Goal: Use online tool/utility: Utilize a website feature to perform a specific function

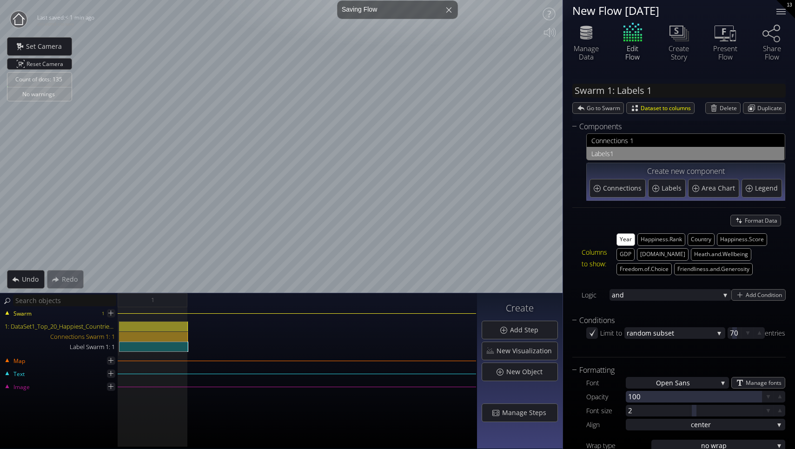
click at [626, 150] on span "1" at bounding box center [695, 154] width 170 height 12
click at [610, 154] on span "1" at bounding box center [695, 154] width 170 height 12
click at [666, 255] on button "[DOMAIN_NAME]" at bounding box center [663, 254] width 52 height 13
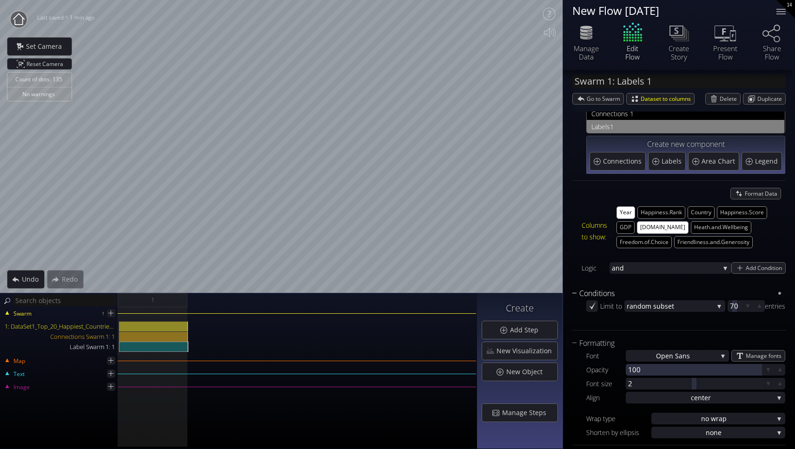
scroll to position [30, 0]
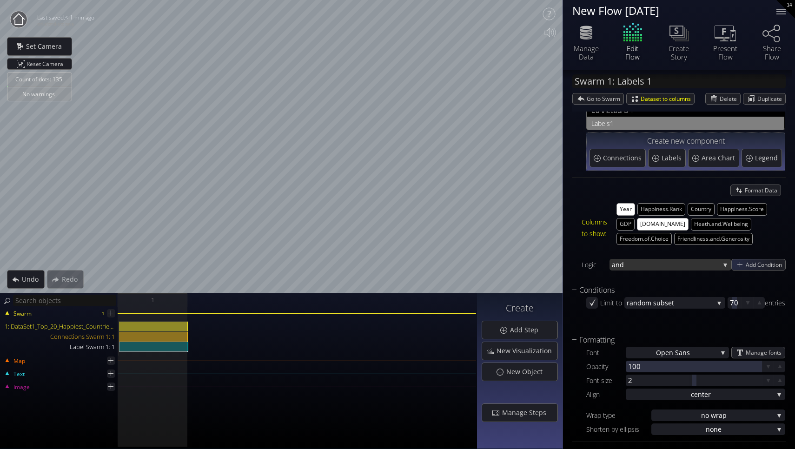
click at [716, 262] on span "and" at bounding box center [666, 265] width 108 height 12
click at [687, 259] on span "or" at bounding box center [668, 258] width 113 height 13
click at [700, 264] on span "or" at bounding box center [666, 265] width 108 height 12
click at [682, 267] on span "and" at bounding box center [668, 271] width 113 height 13
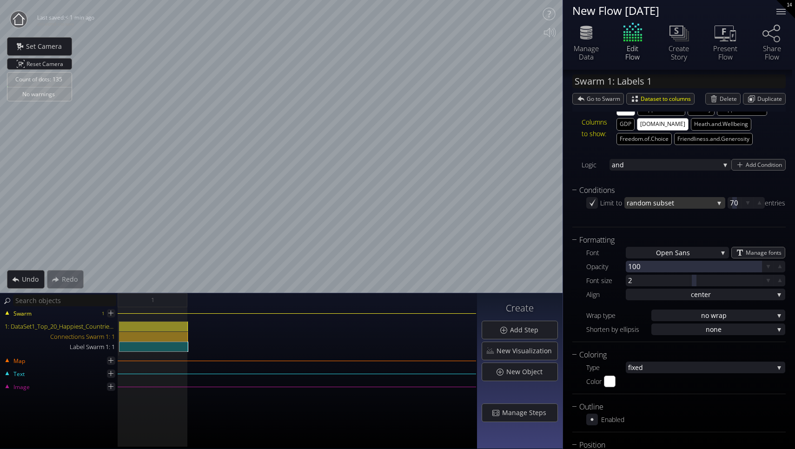
scroll to position [131, 0]
click at [707, 253] on div "Open San s" at bounding box center [677, 252] width 103 height 12
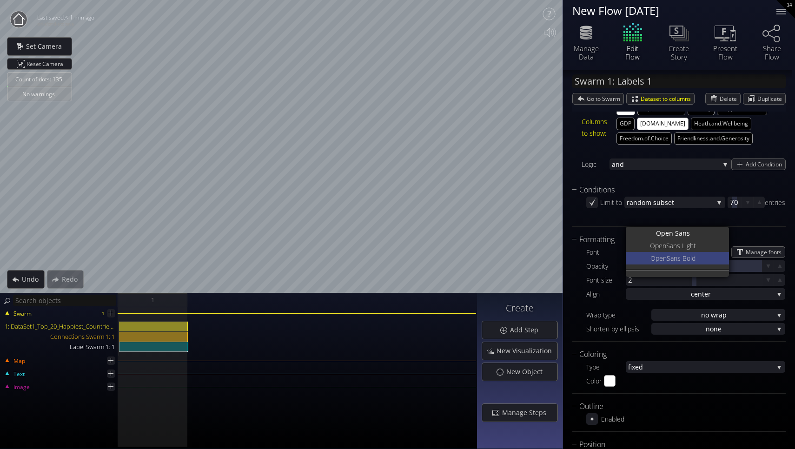
click at [706, 257] on div "Open Sans Bold" at bounding box center [678, 258] width 101 height 13
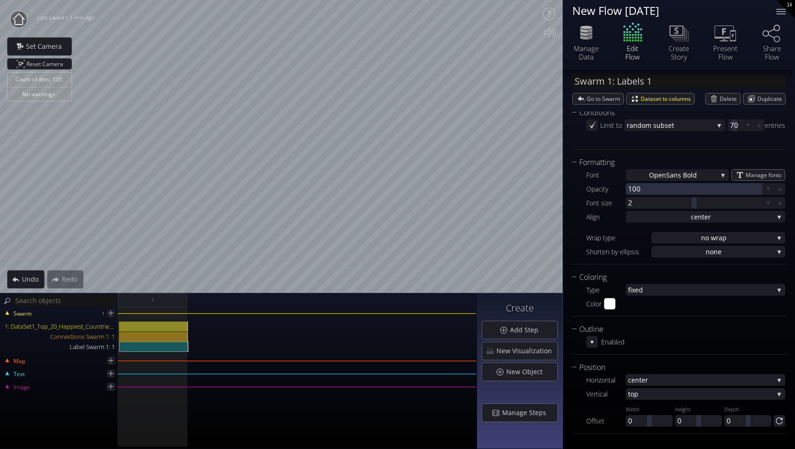
scroll to position [0, 0]
click at [729, 287] on span "fixed" at bounding box center [701, 290] width 146 height 12
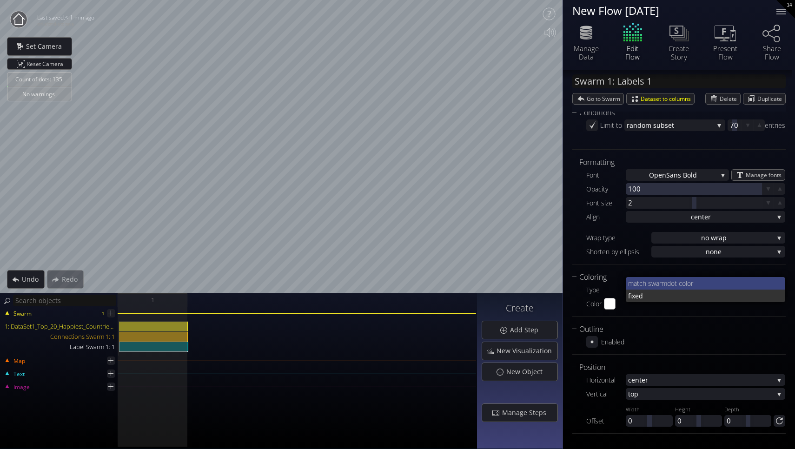
click at [719, 280] on span "dot color" at bounding box center [722, 283] width 111 height 13
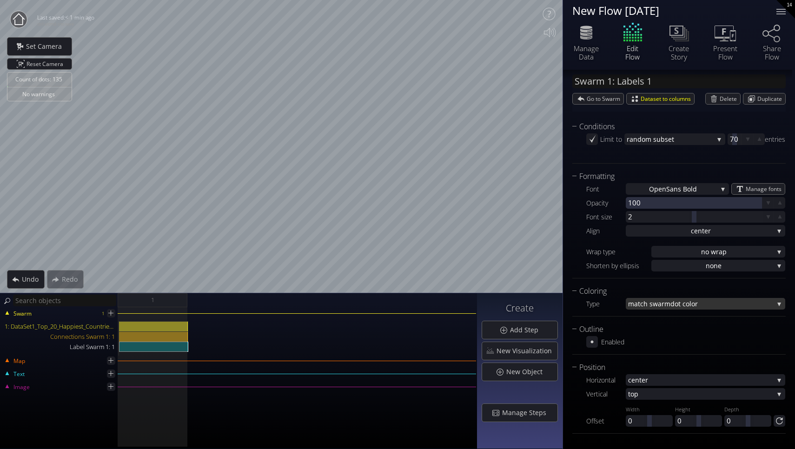
click at [718, 303] on span "dot color" at bounding box center [722, 304] width 103 height 12
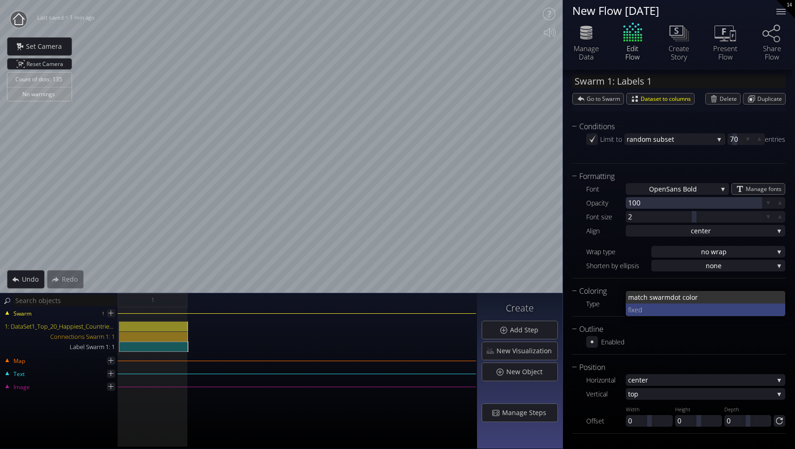
click at [689, 308] on span "fixed" at bounding box center [703, 310] width 150 height 13
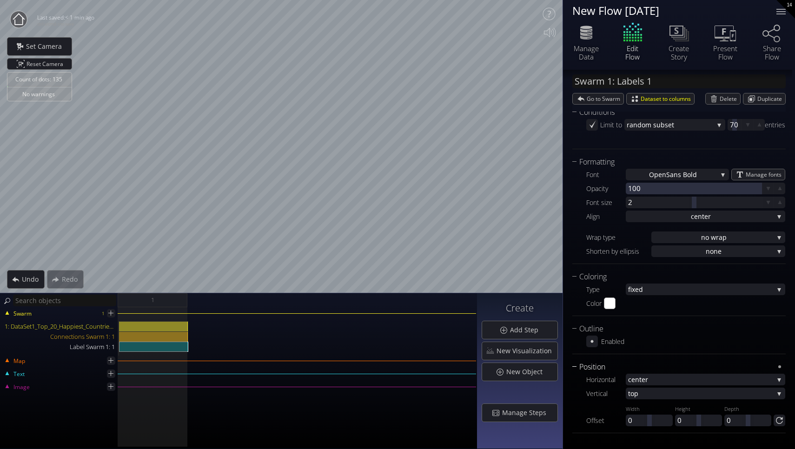
scroll to position [208, 0]
click at [702, 382] on span "nter" at bounding box center [704, 380] width 139 height 12
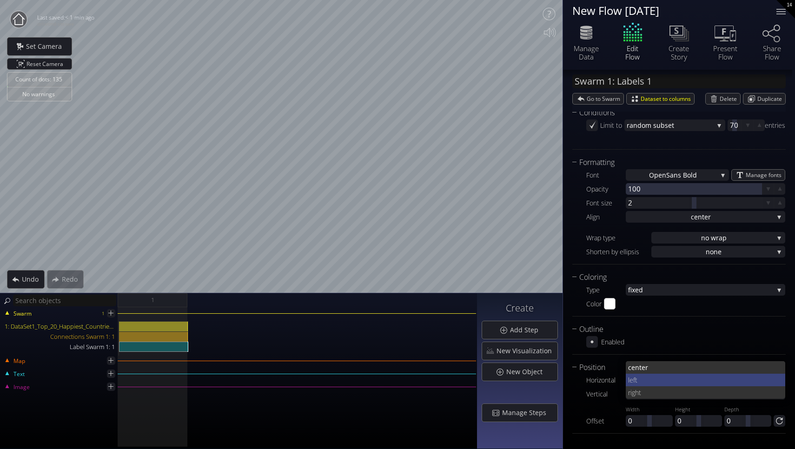
click at [689, 378] on span "left" at bounding box center [703, 380] width 150 height 13
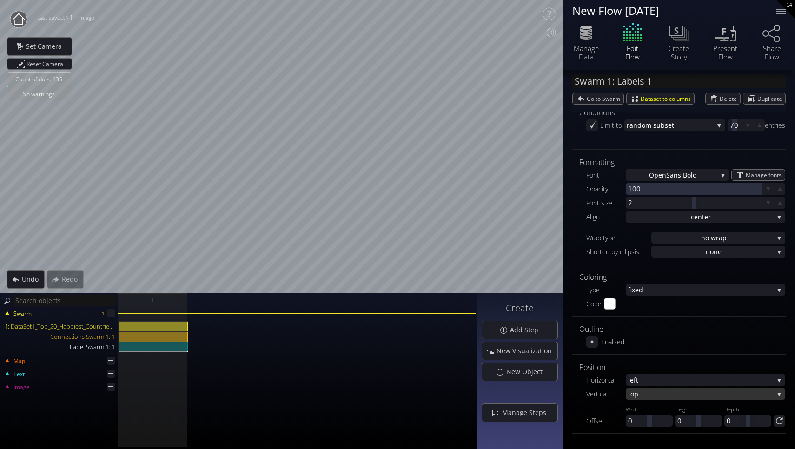
click at [686, 394] on span "top" at bounding box center [701, 394] width 146 height 12
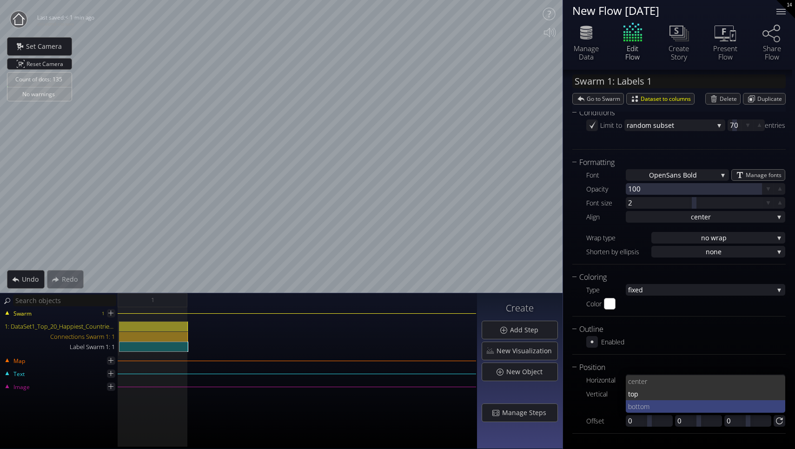
click at [668, 410] on span "ttom" at bounding box center [707, 406] width 143 height 13
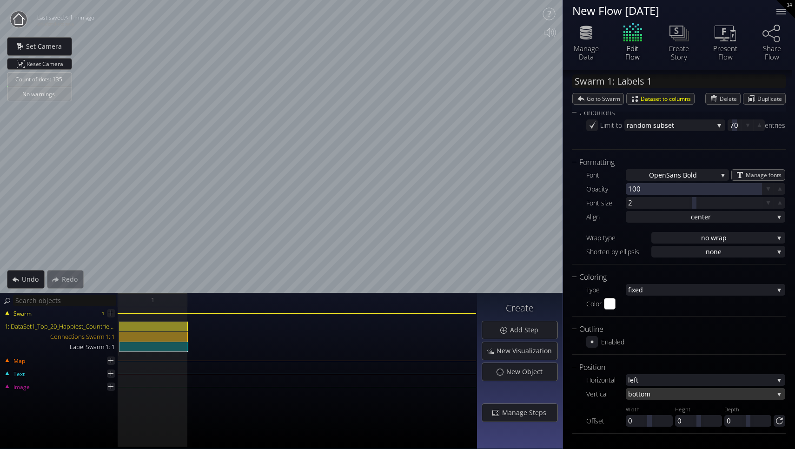
click at [671, 389] on span "ttom" at bounding box center [705, 394] width 138 height 12
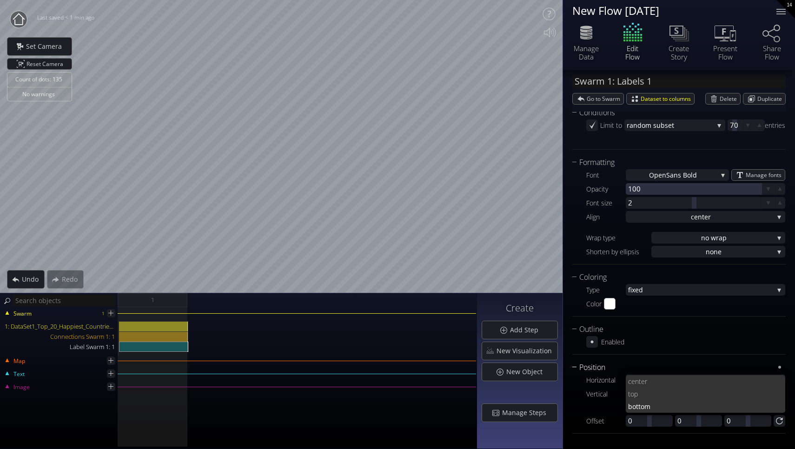
scroll to position [0, 0]
click at [669, 376] on span "nter" at bounding box center [706, 381] width 143 height 13
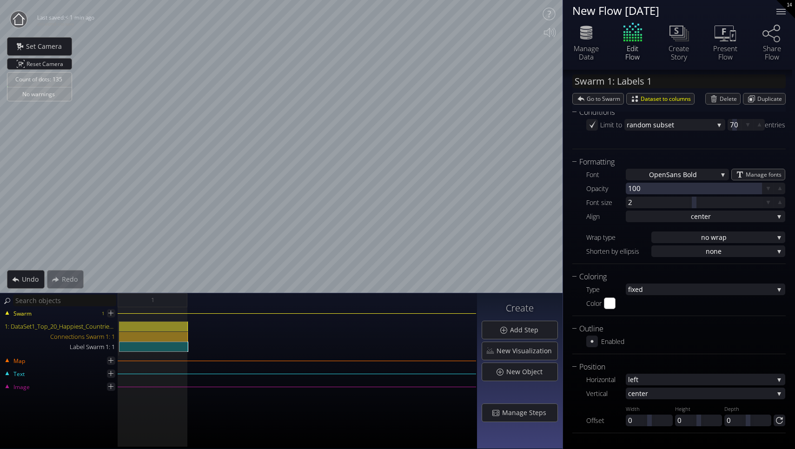
scroll to position [208, 0]
click at [601, 340] on div "Enabled" at bounding box center [685, 342] width 199 height 12
click at [594, 339] on icon at bounding box center [592, 342] width 8 height 8
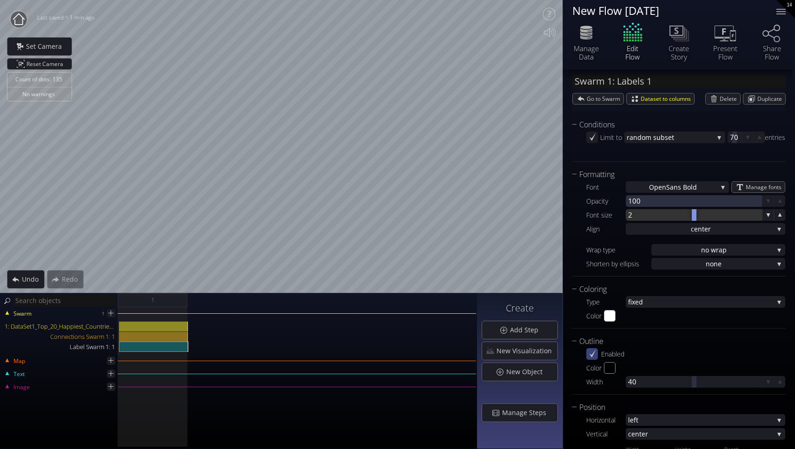
scroll to position [194, 0]
click at [646, 384] on div at bounding box center [694, 384] width 136 height 12
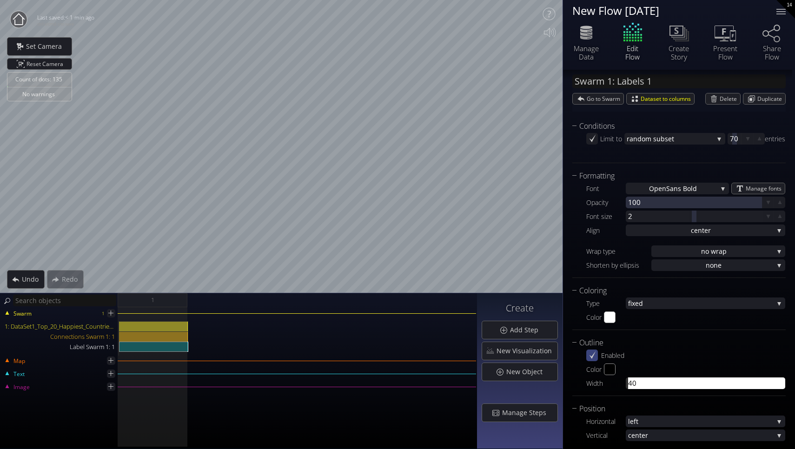
click at [715, 385] on input "40" at bounding box center [708, 384] width 160 height 12
type input "41"
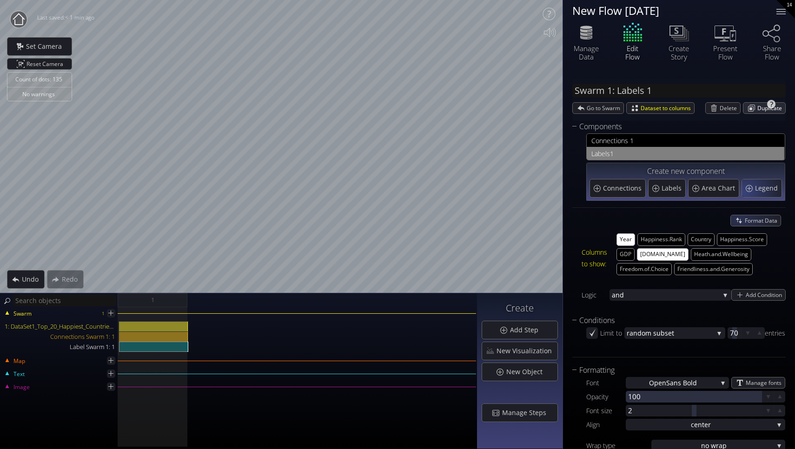
scroll to position [0, 0]
click at [745, 220] on span "Format Data" at bounding box center [763, 220] width 36 height 11
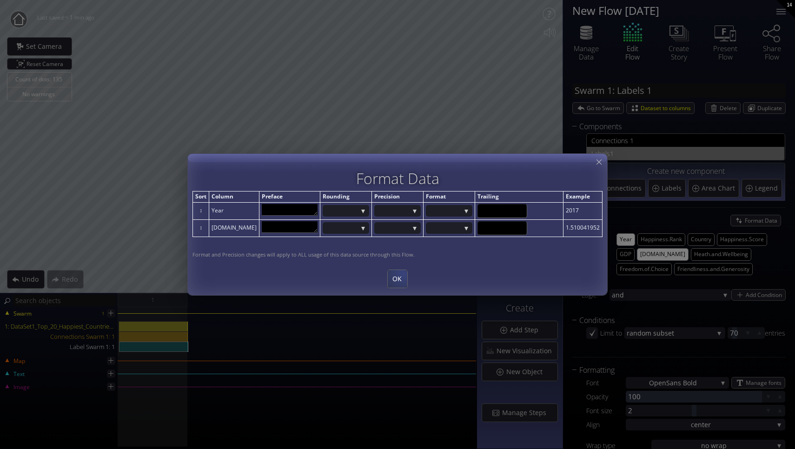
click at [402, 274] on div "OK" at bounding box center [398, 279] width 20 height 18
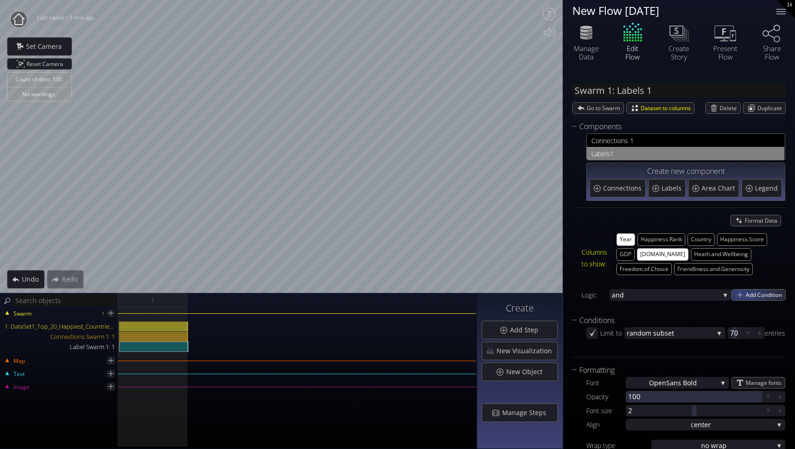
click at [740, 294] on div "Add Condition" at bounding box center [758, 295] width 53 height 11
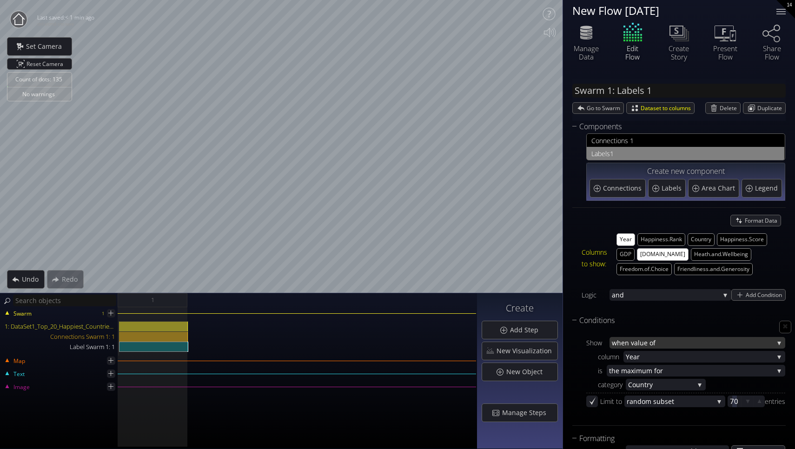
click at [706, 342] on span "n value of" at bounding box center [699, 343] width 149 height 12
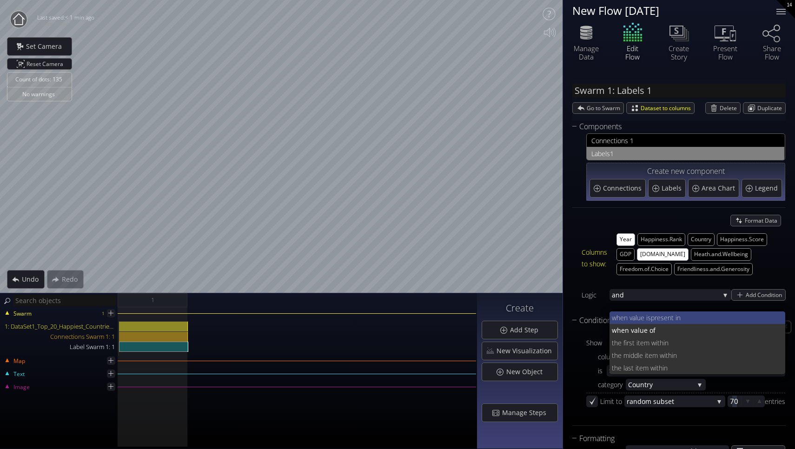
click at [688, 317] on span "present in" at bounding box center [714, 318] width 127 height 13
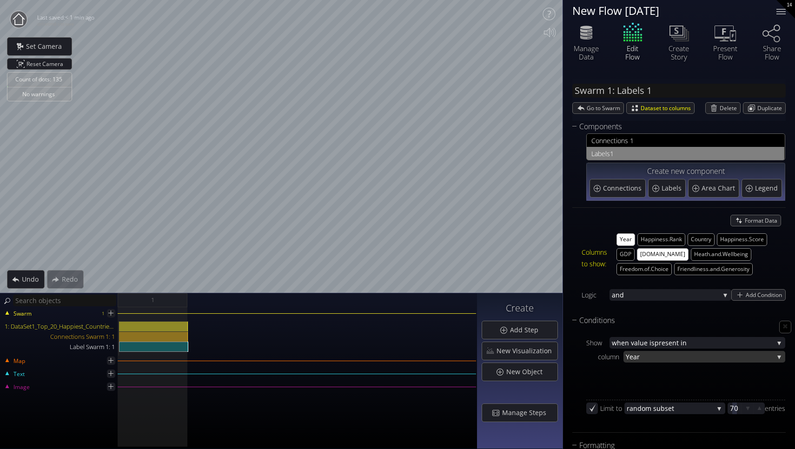
click at [711, 356] on span "Year" at bounding box center [700, 357] width 148 height 12
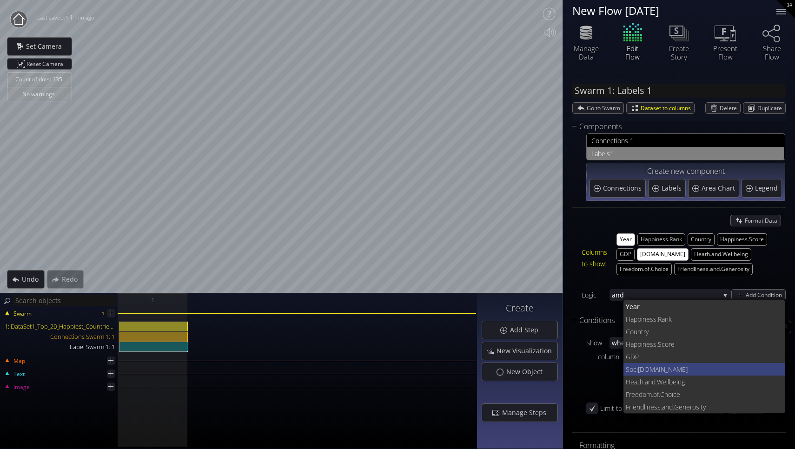
click at [679, 367] on span "[DOMAIN_NAME]" at bounding box center [708, 369] width 140 height 13
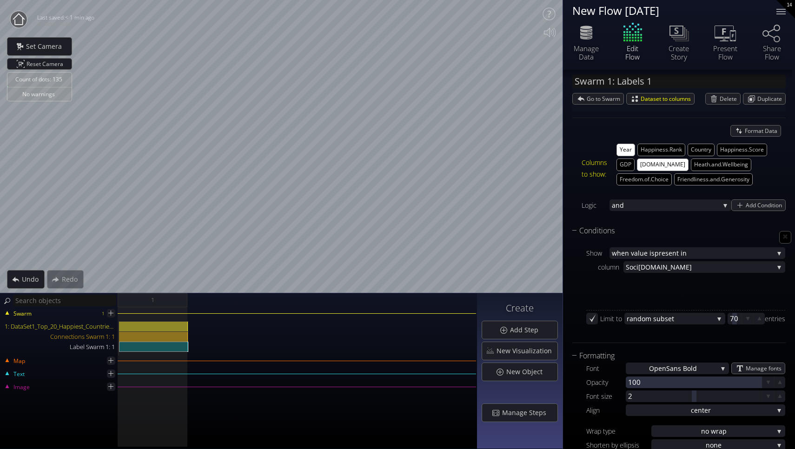
scroll to position [105, 0]
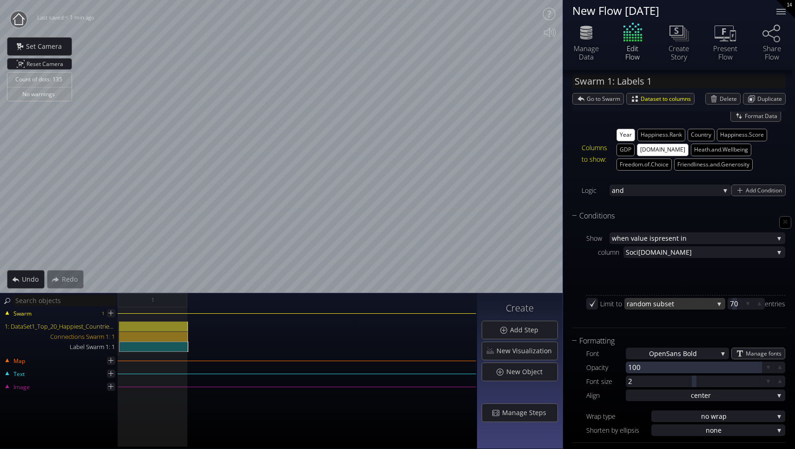
click at [677, 302] on span "dom subset" at bounding box center [676, 304] width 76 height 12
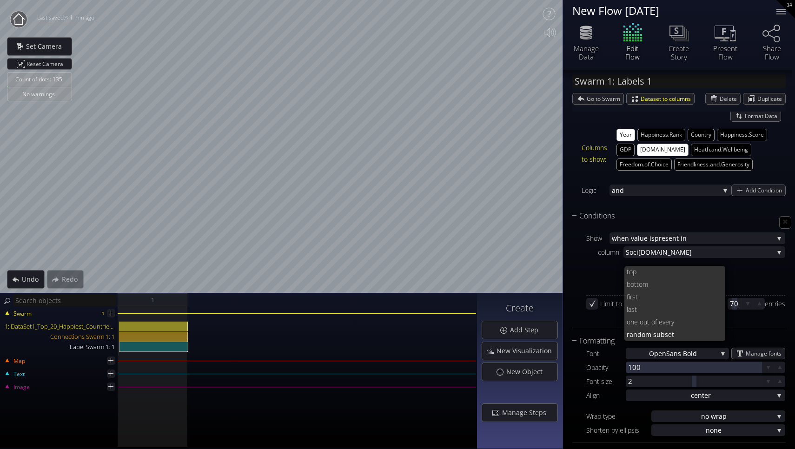
scroll to position [0, 0]
click at [676, 285] on span "ttom" at bounding box center [676, 285] width 84 height 13
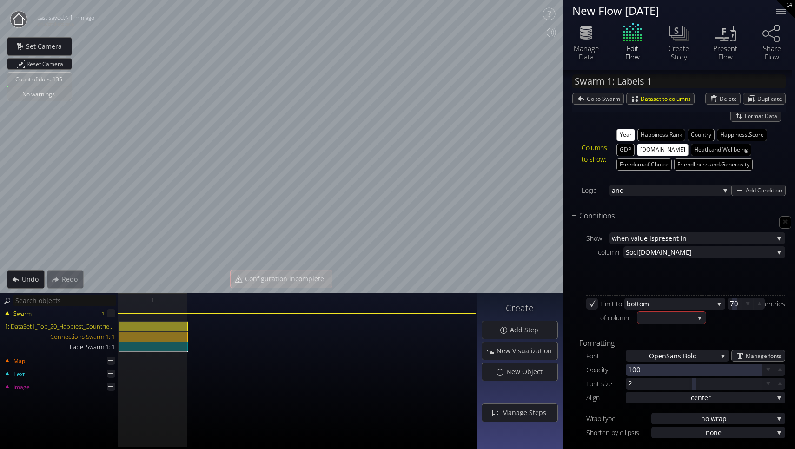
click at [676, 285] on div at bounding box center [646, 288] width 120 height 9
click at [694, 316] on div at bounding box center [672, 318] width 68 height 12
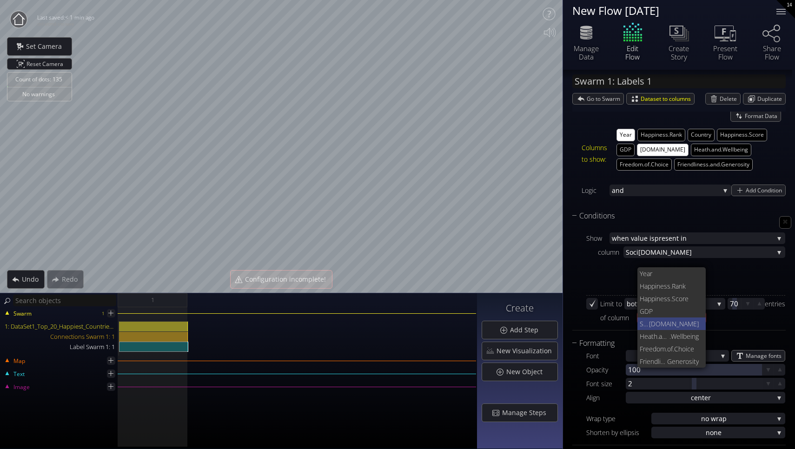
click at [671, 327] on span "[DOMAIN_NAME]" at bounding box center [674, 324] width 50 height 13
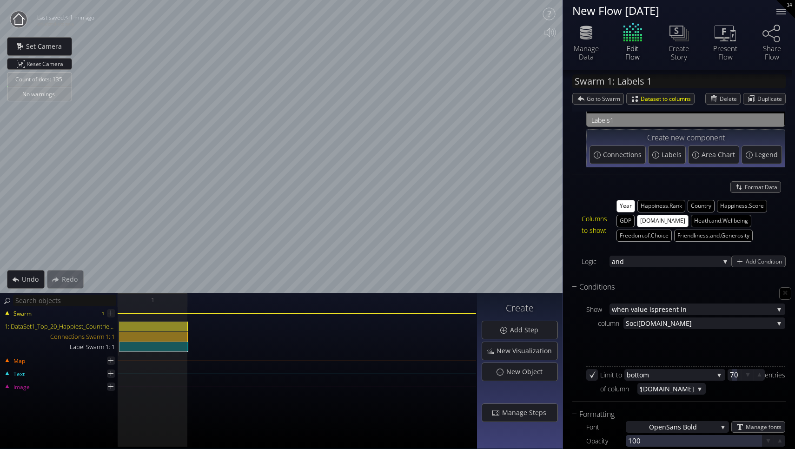
scroll to position [34, 0]
click at [711, 373] on div "bo ttom" at bounding box center [675, 374] width 101 height 12
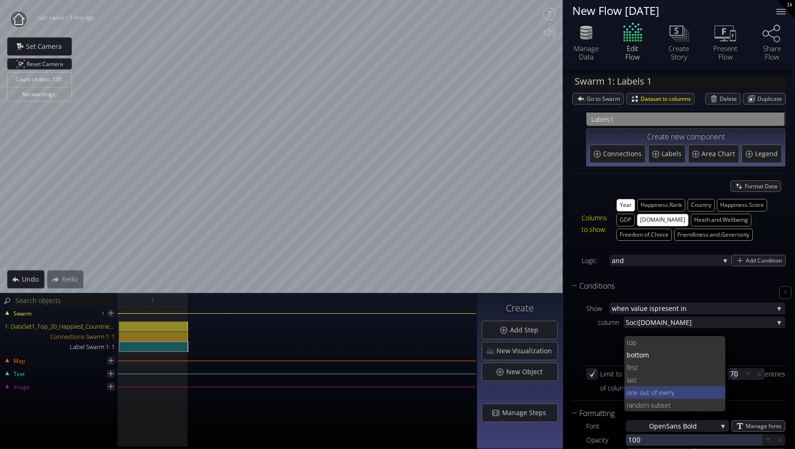
click at [701, 391] on span "t of every" at bounding box center [682, 392] width 71 height 13
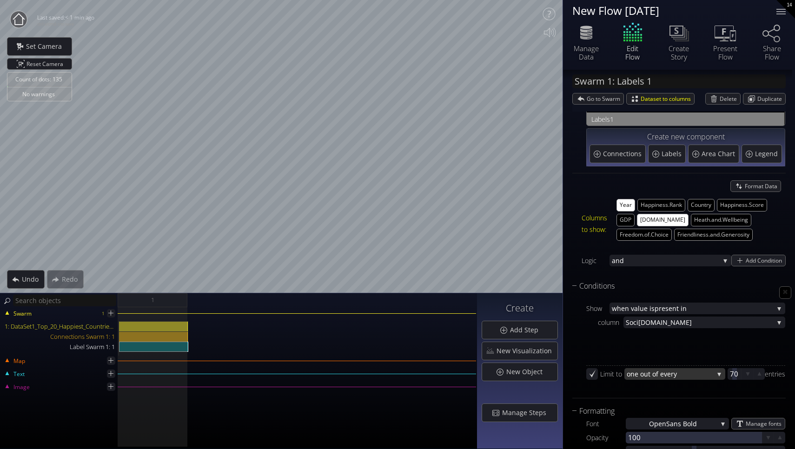
click at [699, 372] on span "t of every" at bounding box center [681, 374] width 66 height 12
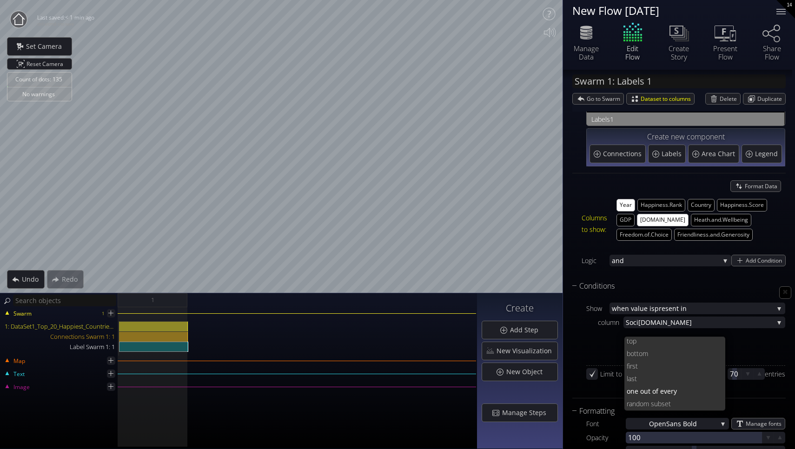
scroll to position [0, 0]
click at [686, 344] on span "top" at bounding box center [673, 342] width 92 height 13
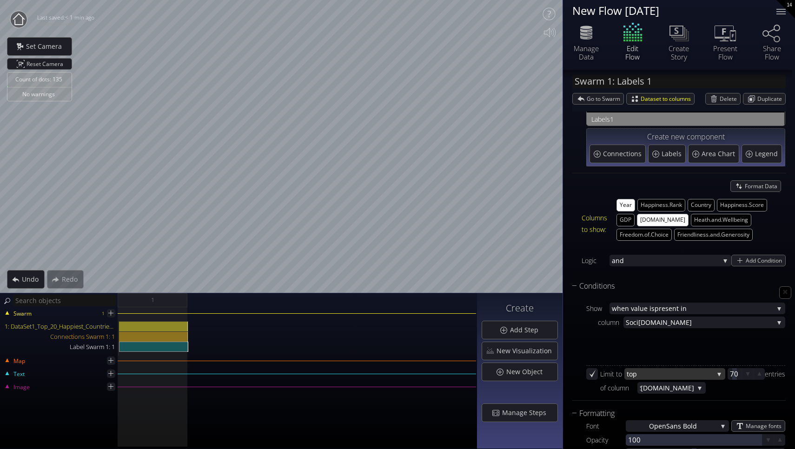
click at [692, 370] on span "top" at bounding box center [670, 374] width 87 height 12
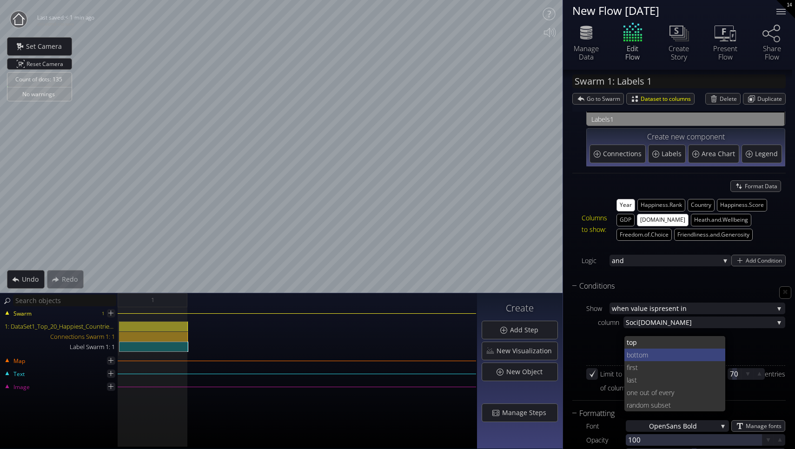
click at [660, 354] on span "ttom" at bounding box center [676, 355] width 84 height 13
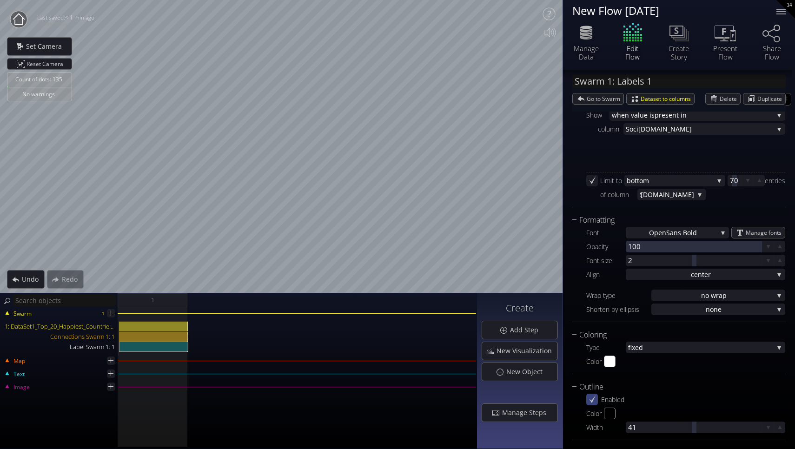
scroll to position [229, 0]
click at [766, 231] on span "Manage fonts" at bounding box center [765, 231] width 39 height 11
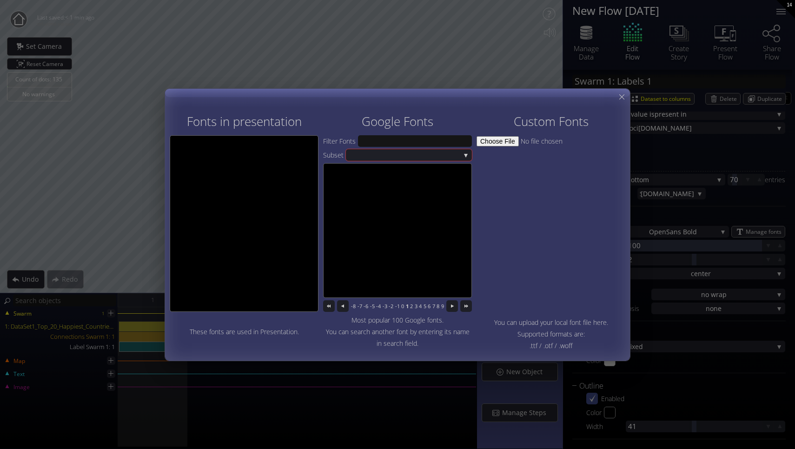
drag, startPoint x: 333, startPoint y: 183, endPoint x: 378, endPoint y: 267, distance: 94.9
click at [379, 268] on div at bounding box center [397, 231] width 147 height 134
click at [401, 153] on span "Latin" at bounding box center [404, 155] width 15 height 12
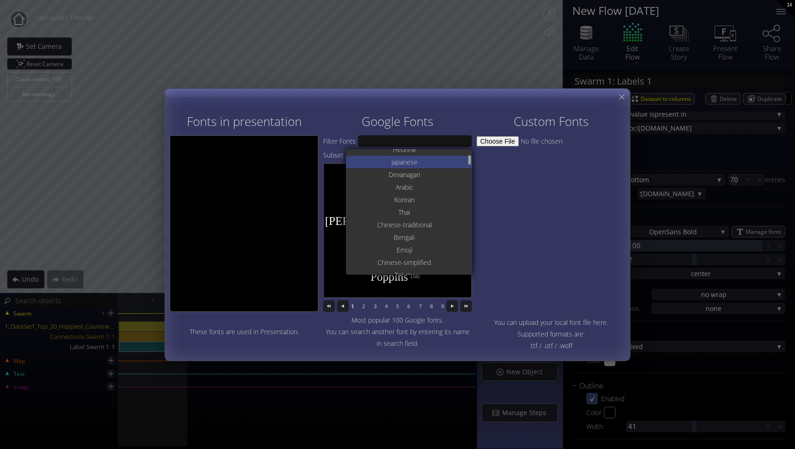
scroll to position [120, 0]
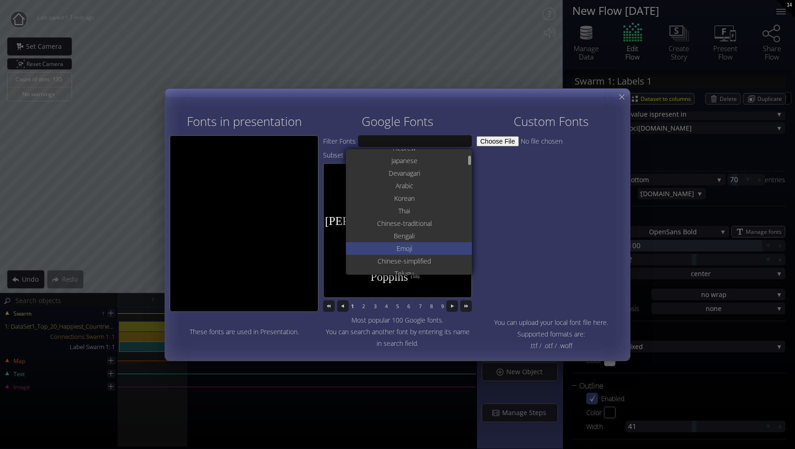
click at [417, 246] on div "Emoji" at bounding box center [410, 248] width 124 height 13
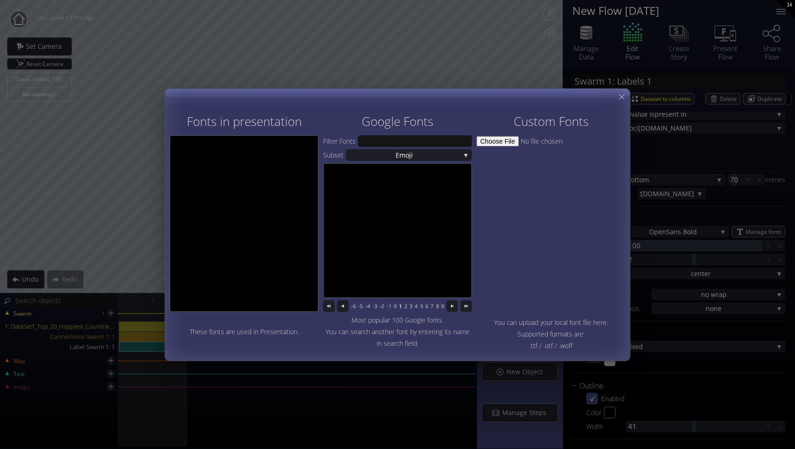
click at [422, 264] on div at bounding box center [397, 231] width 147 height 134
click at [446, 157] on div "Emoji" at bounding box center [409, 155] width 126 height 12
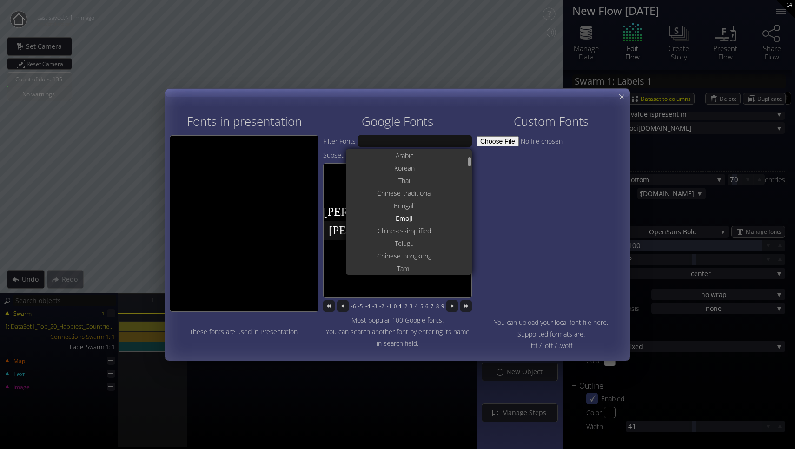
click at [326, 223] on div "[PERSON_NAME] Emoji (5)" at bounding box center [395, 230] width 143 height 19
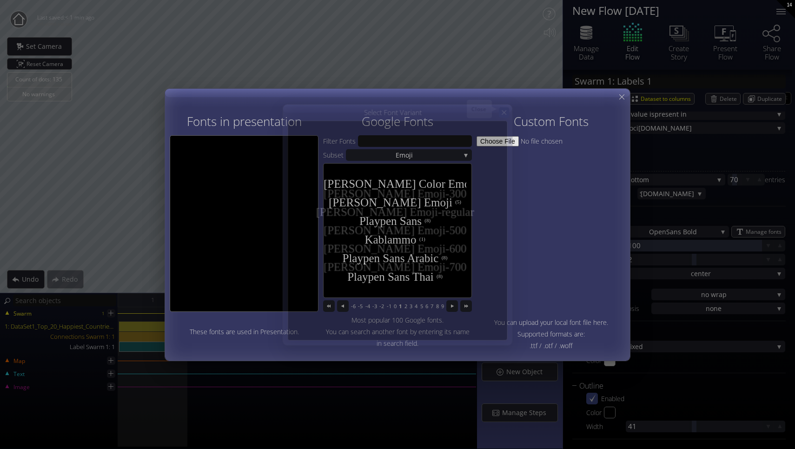
click at [506, 111] on icon at bounding box center [504, 112] width 5 height 5
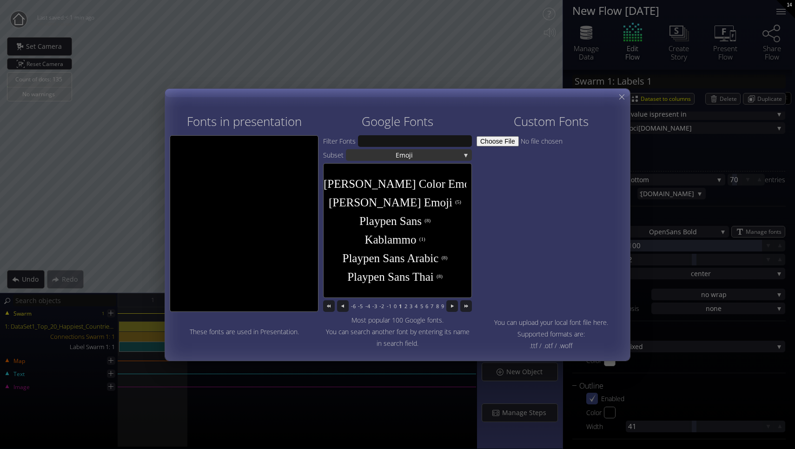
click at [458, 152] on div "Emoji" at bounding box center [409, 155] width 126 height 12
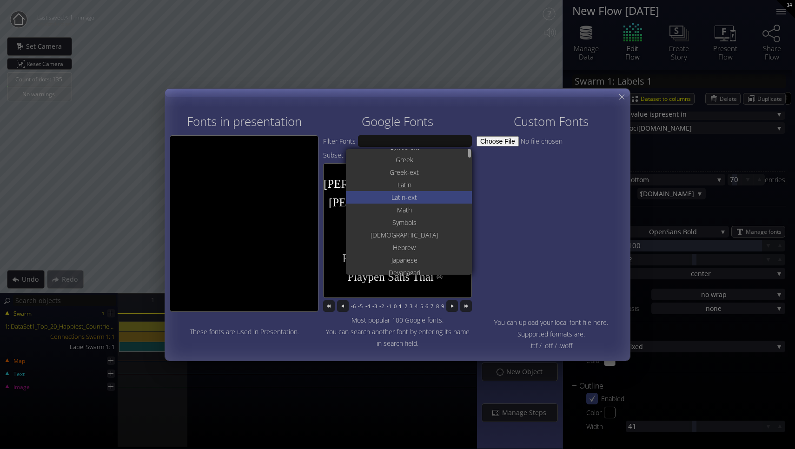
scroll to position [15, 0]
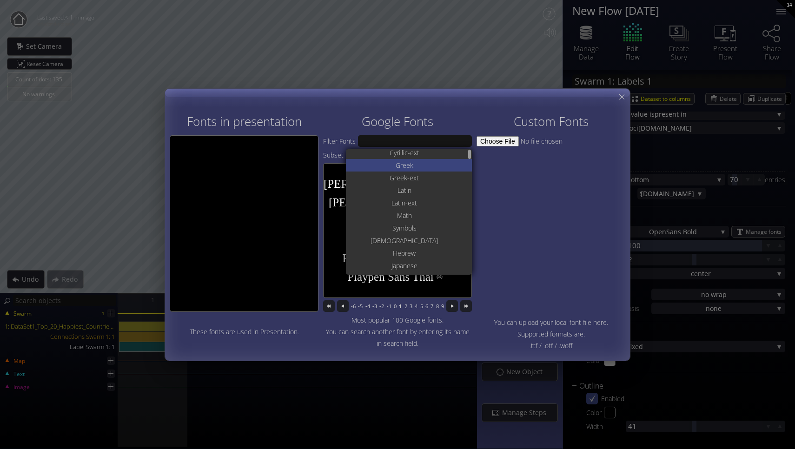
click at [425, 164] on div "Greek" at bounding box center [410, 165] width 124 height 13
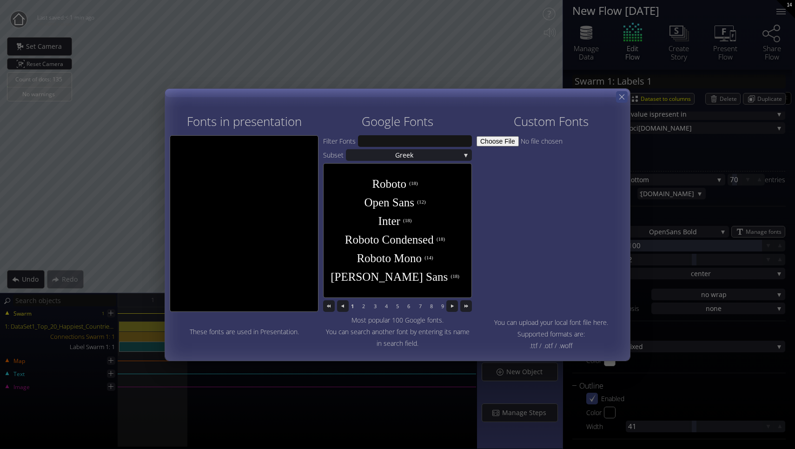
click at [620, 95] on icon at bounding box center [622, 97] width 9 height 9
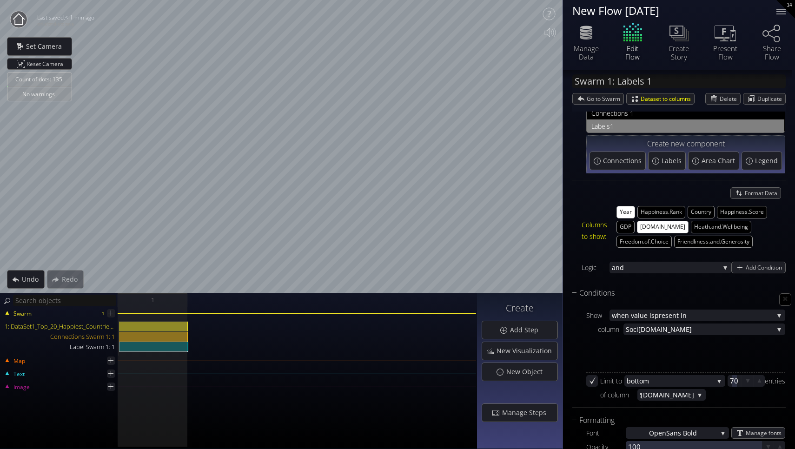
scroll to position [28, 0]
click at [758, 191] on span "Format Data" at bounding box center [763, 192] width 36 height 11
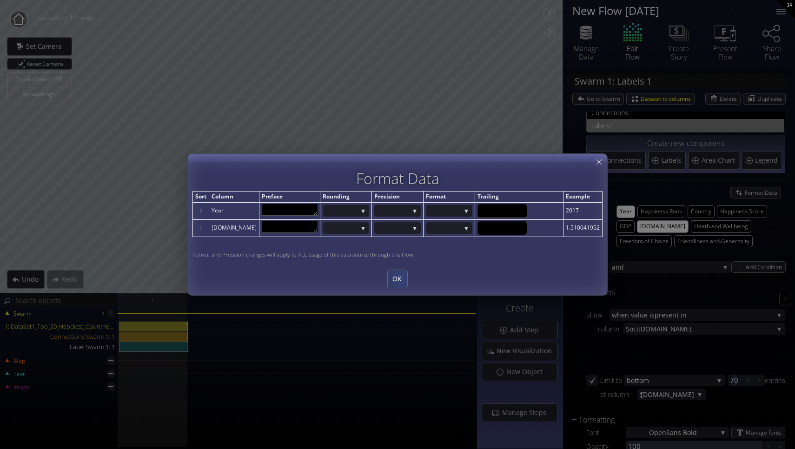
click at [402, 278] on span "OK" at bounding box center [398, 278] width 20 height 9
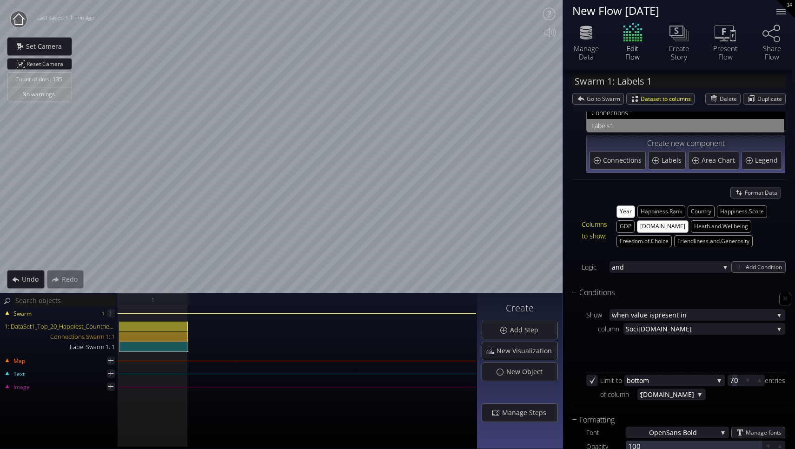
scroll to position [0, 0]
click at [174, 356] on div "Swarm 1 1: DataSet1_Top_20_Happiest_Countries_2017_2023.csv Connections Swarm 1…" at bounding box center [238, 378] width 477 height 142
click at [511, 354] on span "New Visualization" at bounding box center [526, 350] width 61 height 9
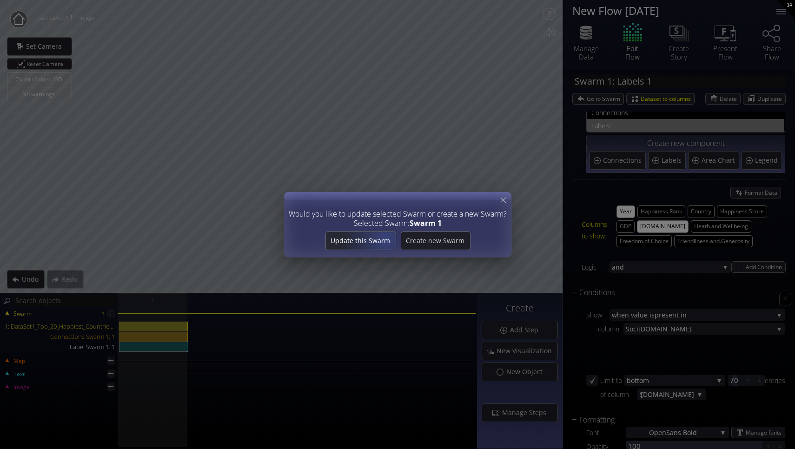
click at [387, 240] on span "Update this Swarm" at bounding box center [361, 240] width 70 height 9
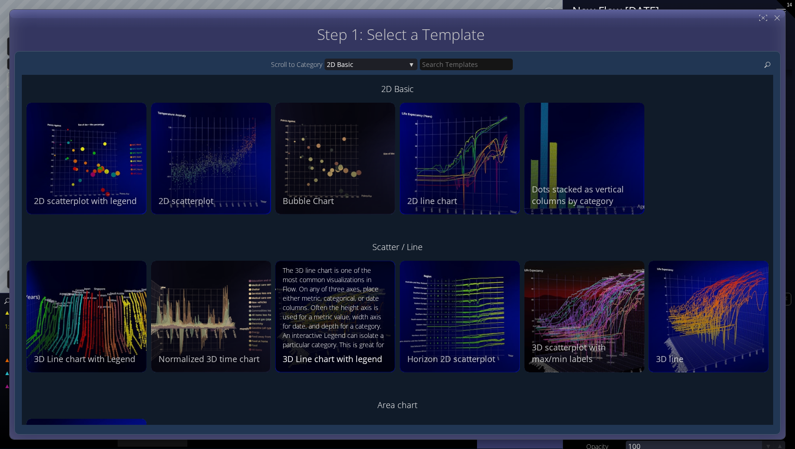
click at [345, 336] on div "The 3D line chart is one of the most common visualizations in Flow. On any of t…" at bounding box center [336, 308] width 107 height 85
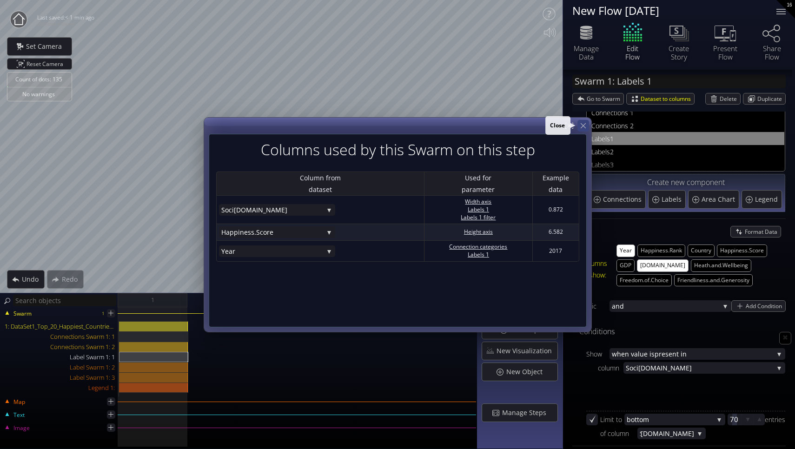
click at [579, 129] on icon at bounding box center [583, 125] width 9 height 9
